Goal: Go to known website: Access a specific website the user already knows

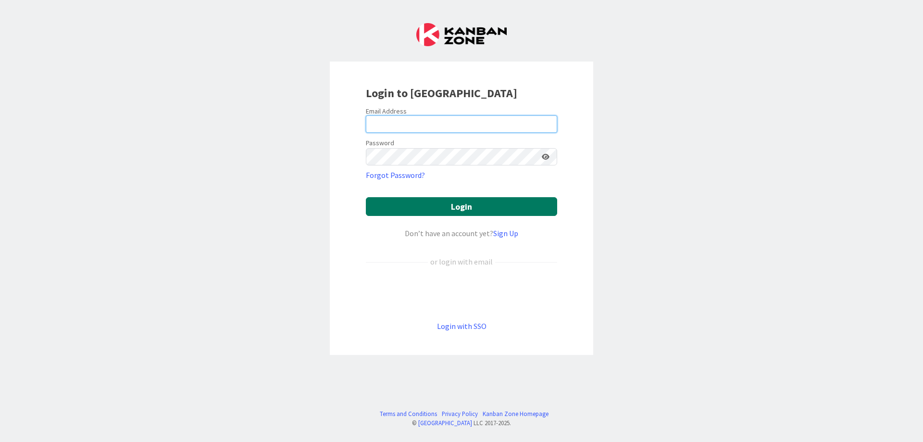
type input "[PERSON_NAME][EMAIL_ADDRESS][DOMAIN_NAME]"
click at [459, 205] on button "Login" at bounding box center [461, 206] width 191 height 19
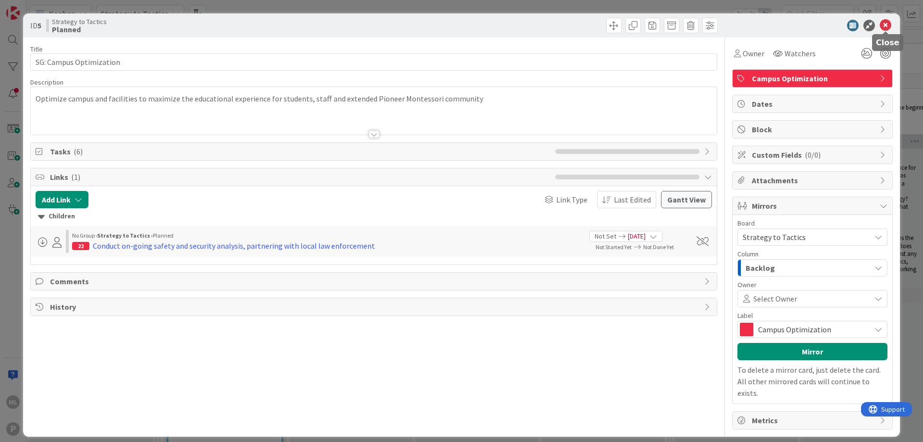
click at [886, 24] on icon at bounding box center [886, 26] width 12 height 12
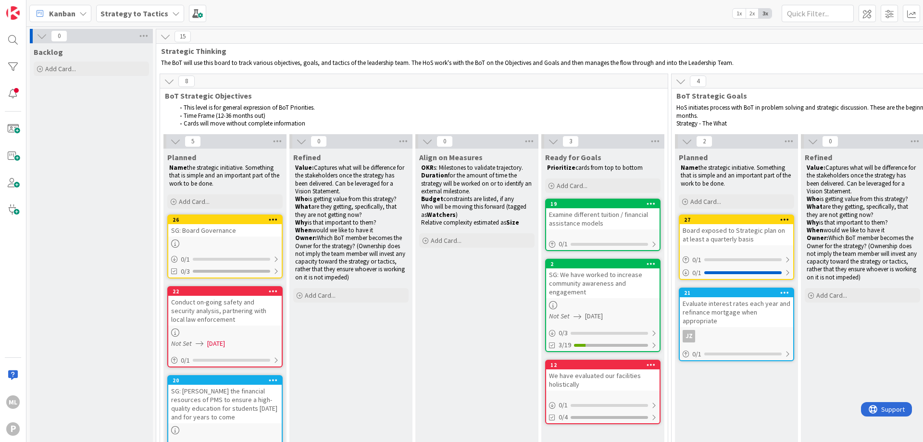
click at [66, 14] on span "Kanban" at bounding box center [62, 14] width 26 height 12
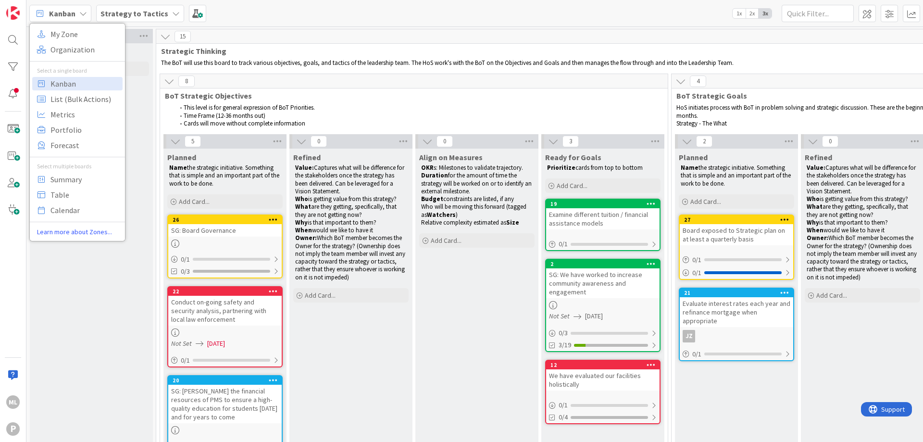
click at [138, 15] on b "Strategy to Tactics" at bounding box center [134, 14] width 68 height 10
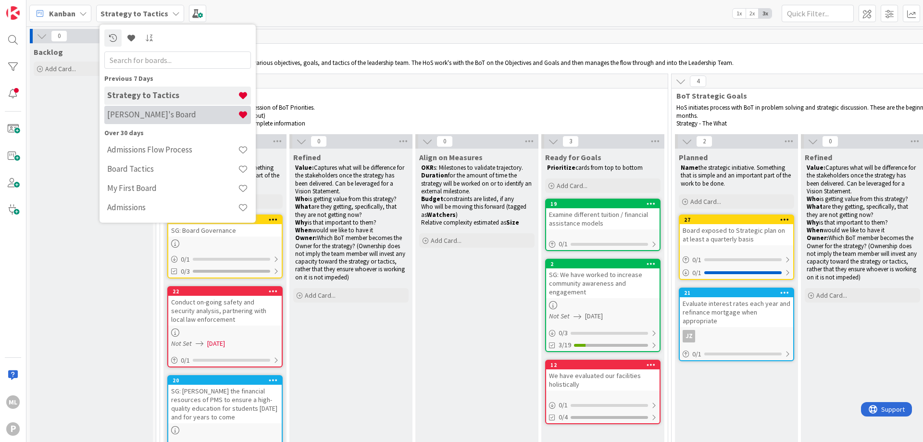
click at [132, 115] on h4 "[PERSON_NAME]'s Board" at bounding box center [172, 115] width 131 height 10
